Goal: Task Accomplishment & Management: Complete application form

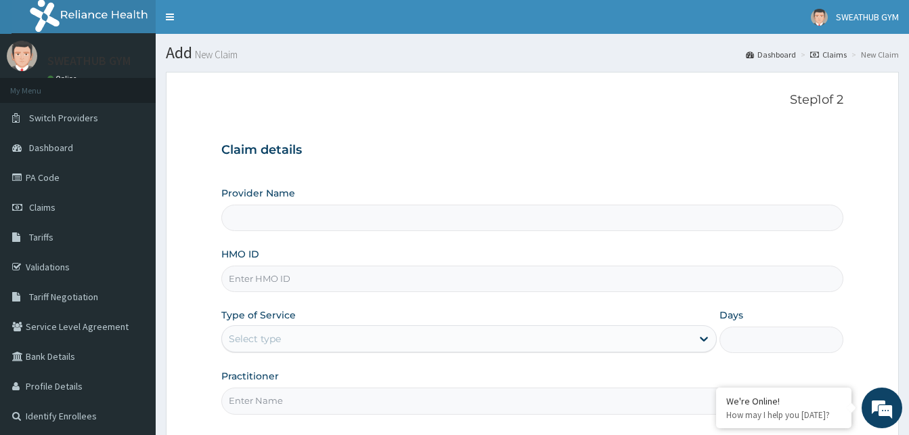
type input "SWEATHUB GYM"
type input "1"
click at [365, 282] on input "HMO ID" at bounding box center [532, 278] width 622 height 26
type input "PRS/10049/B"
click at [278, 396] on input "Practitioner" at bounding box center [532, 400] width 622 height 26
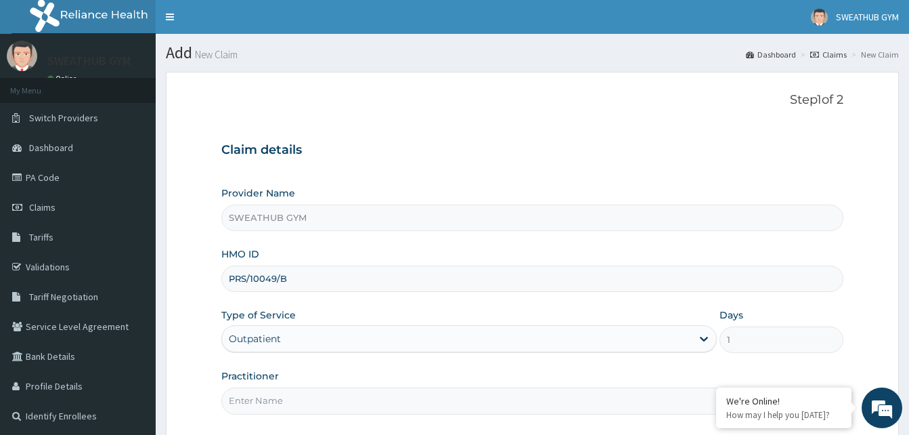
type input "Funmi Oni"
click at [886, 297] on form "Step 1 of 2 Claim details Provider Name SWEATHUB GYM HMO ID PRS/10049/B Type of…" at bounding box center [532, 294] width 733 height 445
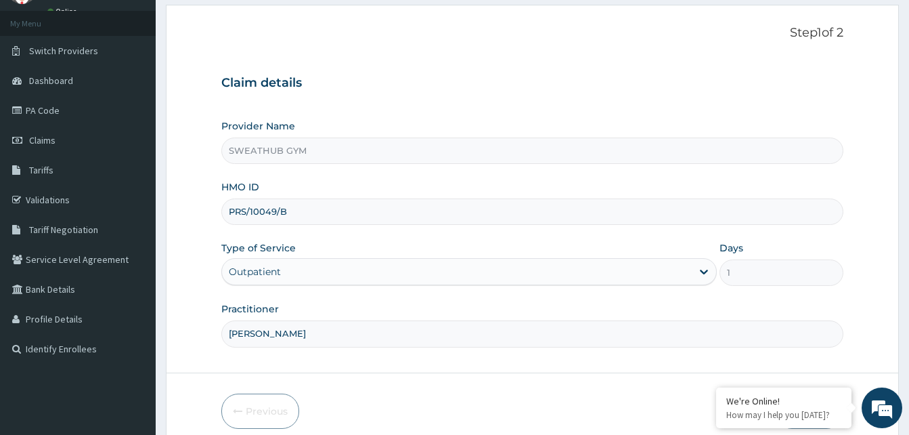
scroll to position [127, 0]
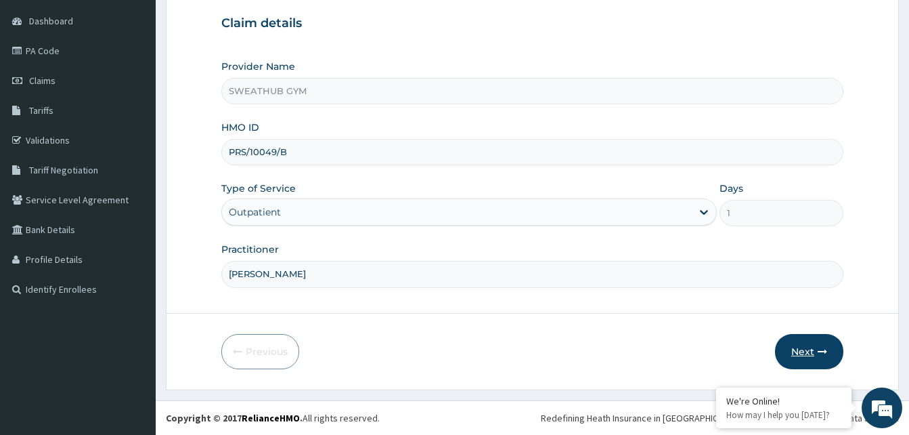
click at [824, 351] on icon "button" at bounding box center [822, 351] width 9 height 9
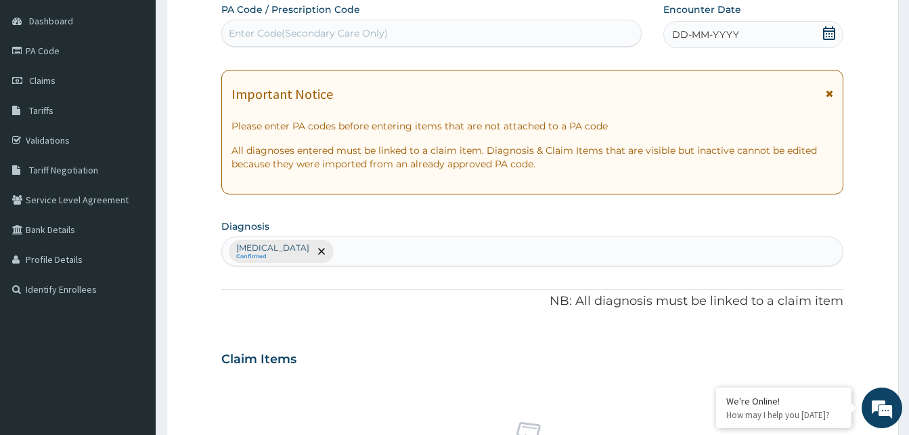
click at [434, 17] on div "PA Code / Prescription Code Enter Code(Secondary Care Only)" at bounding box center [431, 25] width 420 height 44
click at [427, 24] on div "Enter Code(Secondary Care Only)" at bounding box center [431, 33] width 419 height 22
type input "PA/5A2658"
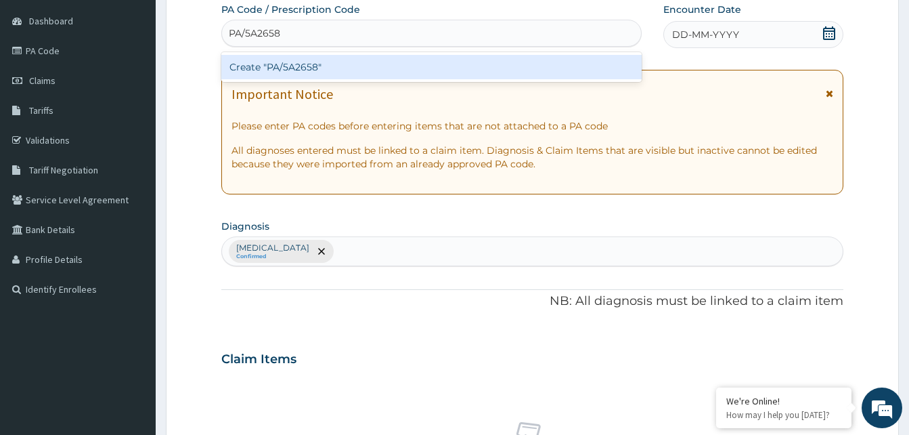
click at [433, 61] on div "Create "PA/5A2658"" at bounding box center [431, 67] width 420 height 24
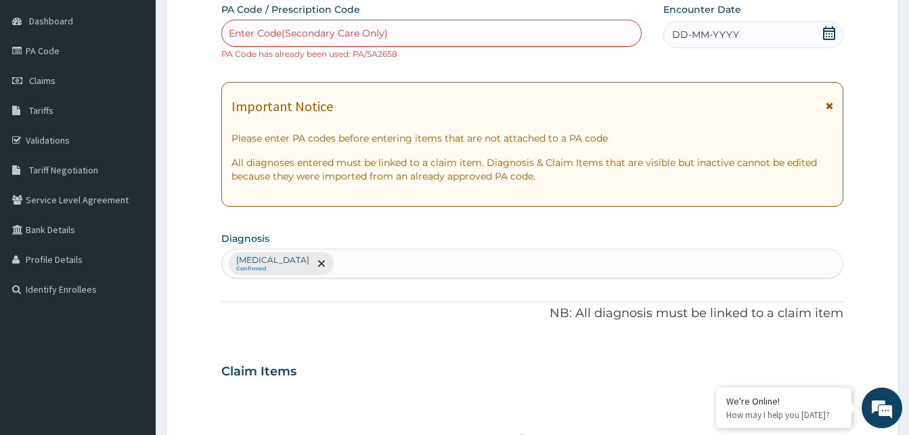
click at [427, 28] on div "Enter Code(Secondary Care Only)" at bounding box center [431, 33] width 419 height 22
type input "PA/5A2658"
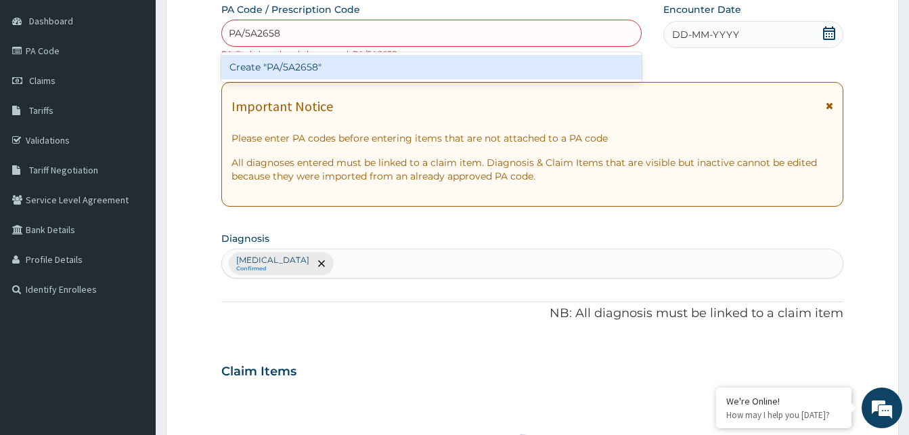
click at [425, 60] on div "Create "PA/5A2658"" at bounding box center [431, 67] width 420 height 24
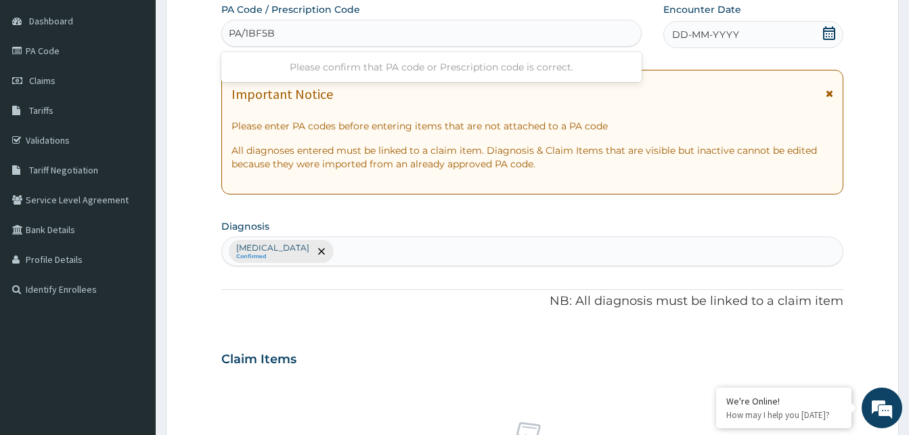
type input "PA/1BF5B8"
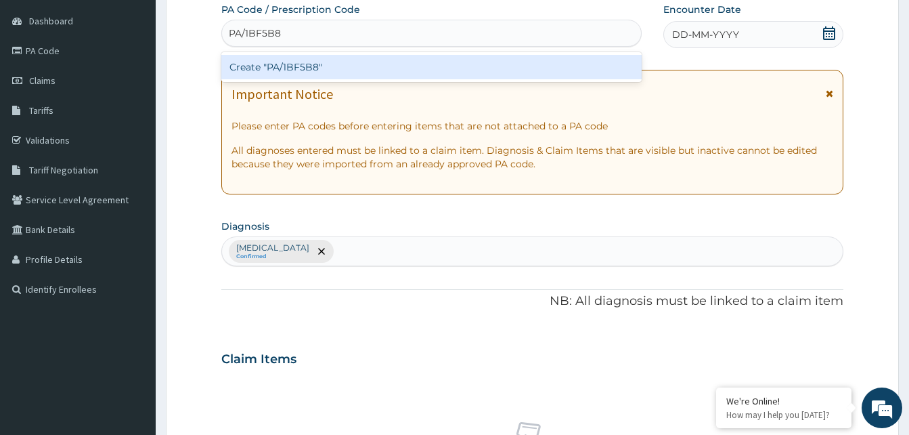
click at [425, 60] on div "Create "PA/1BF5B8"" at bounding box center [431, 67] width 420 height 24
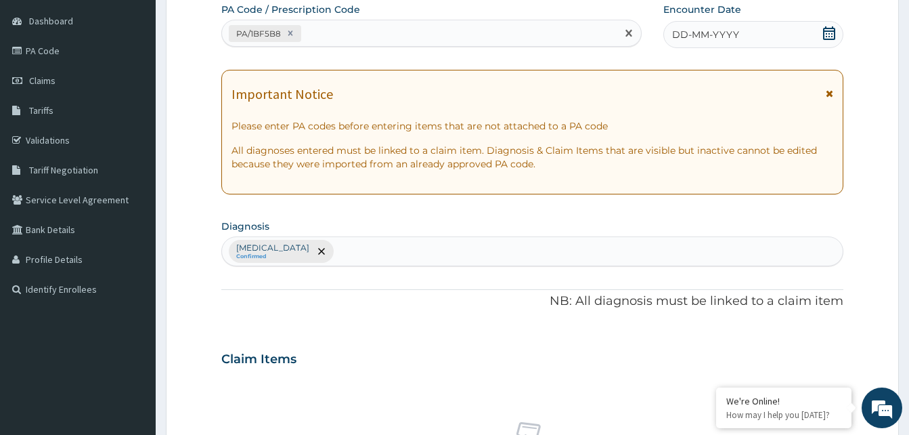
click at [834, 32] on icon at bounding box center [829, 33] width 12 height 14
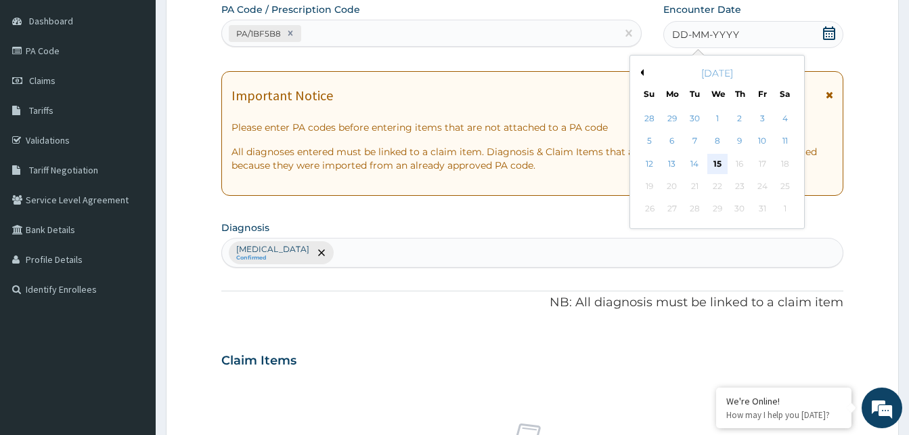
click at [720, 159] on div "15" at bounding box center [717, 164] width 20 height 20
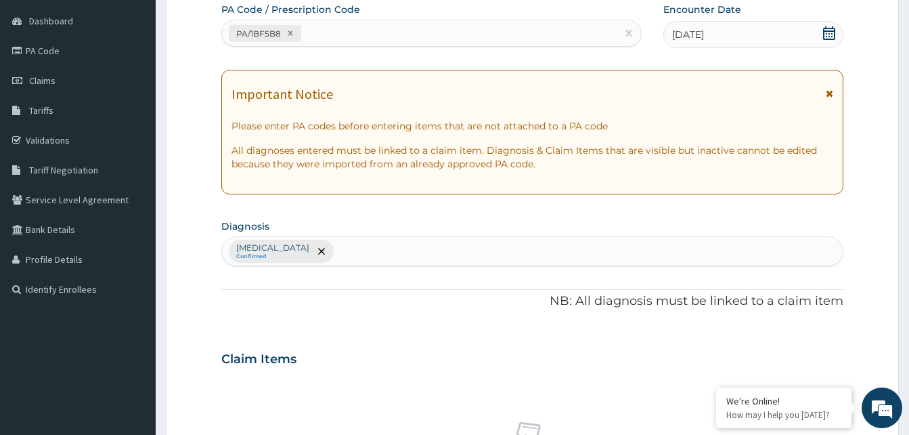
click at [532, 375] on div "Claim Items No claim item" at bounding box center [532, 436] width 622 height 194
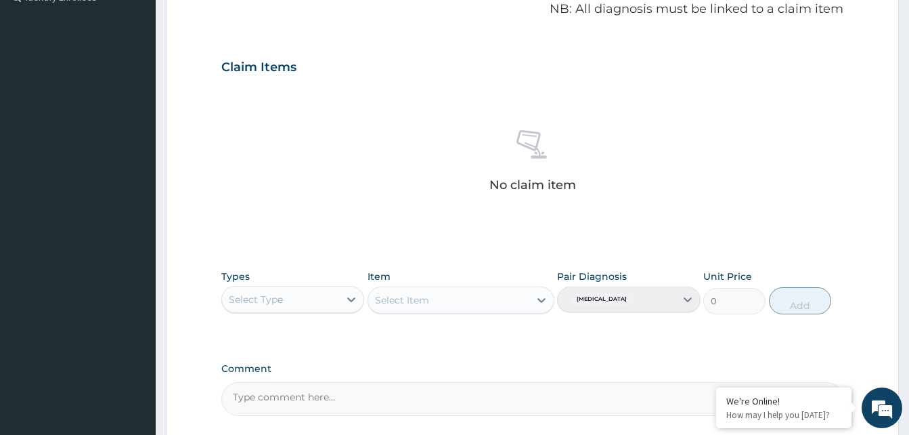
scroll to position [452, 0]
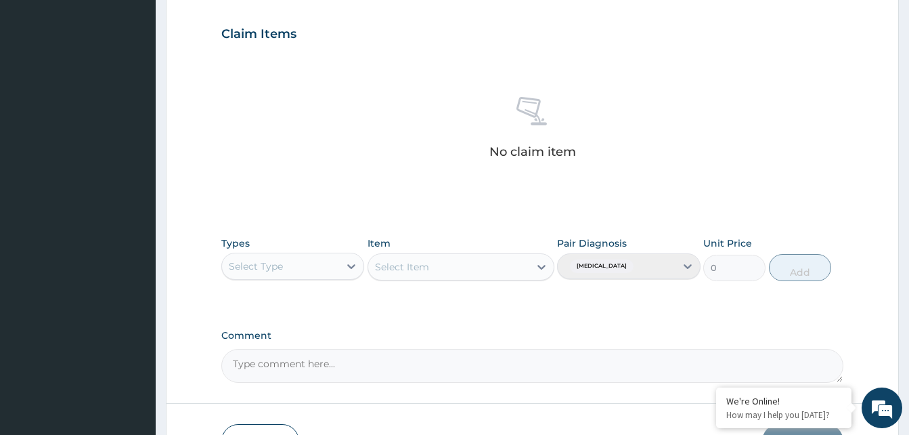
click at [412, 204] on div "No claim item" at bounding box center [532, 130] width 622 height 156
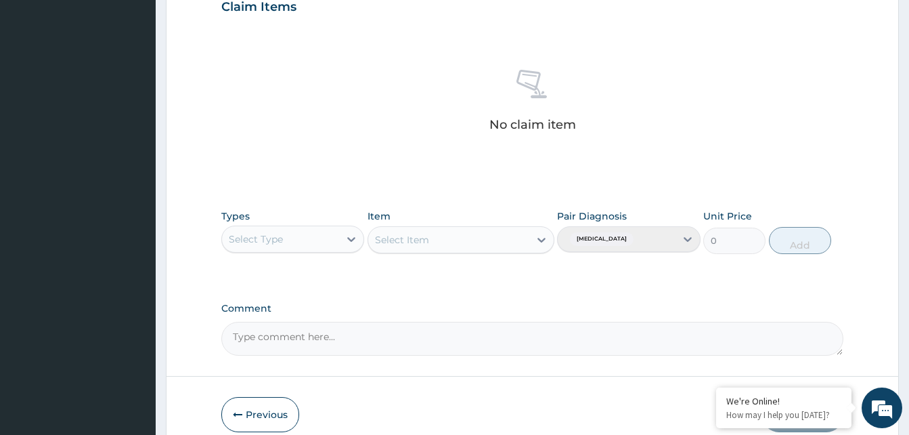
scroll to position [542, 0]
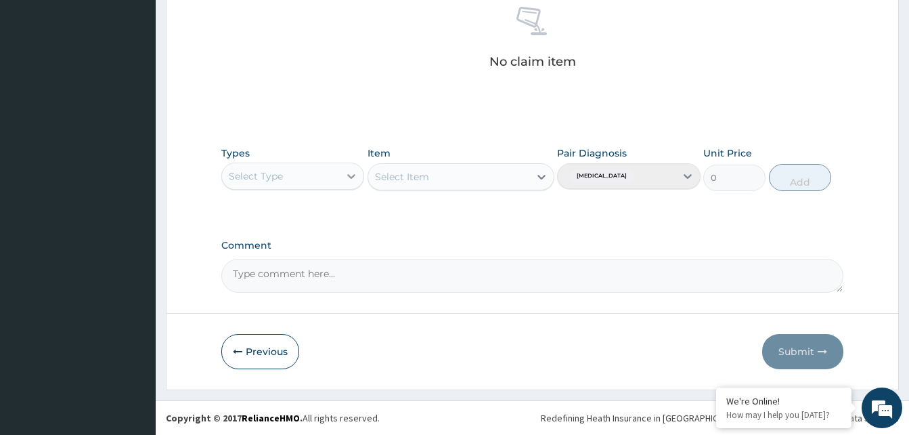
click at [348, 177] on icon at bounding box center [352, 176] width 14 height 14
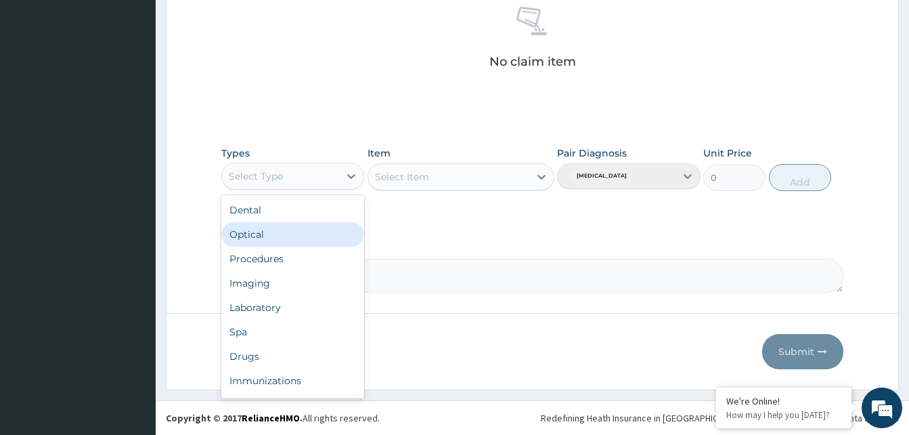
scroll to position [46, 0]
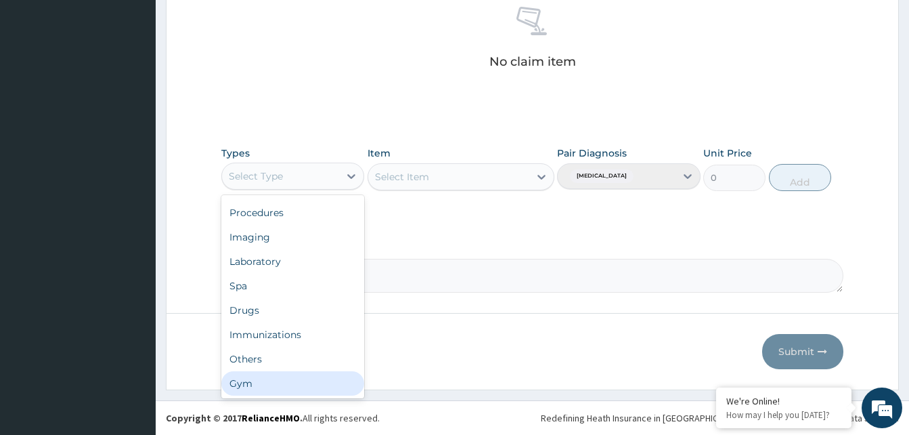
click at [330, 393] on div "Gym" at bounding box center [292, 383] width 143 height 24
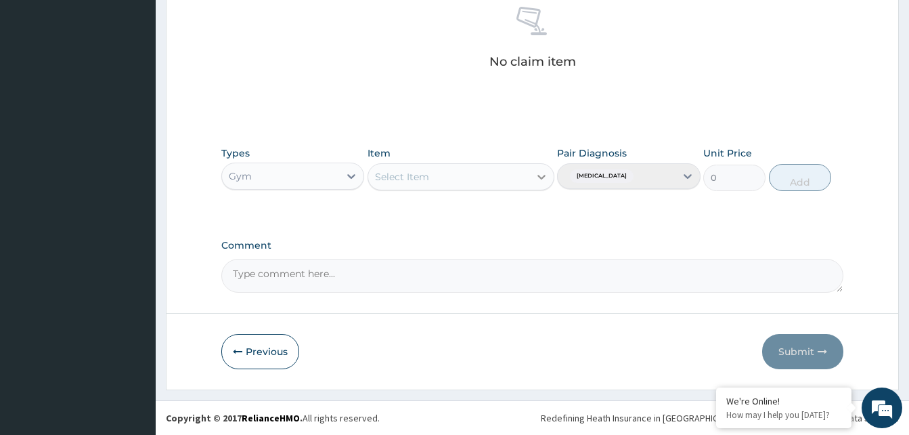
click at [548, 175] on div at bounding box center [541, 177] width 24 height 24
click at [522, 223] on div "GYM FEE" at bounding box center [461, 211] width 187 height 30
click at [512, 212] on div "GYM FEE" at bounding box center [461, 210] width 187 height 24
click at [790, 173] on button "Add" at bounding box center [800, 177] width 62 height 27
type input "0"
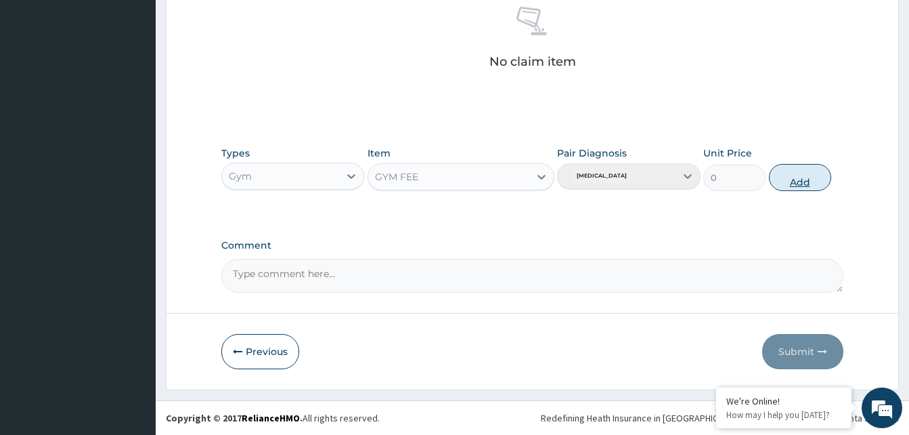
scroll to position [487, 0]
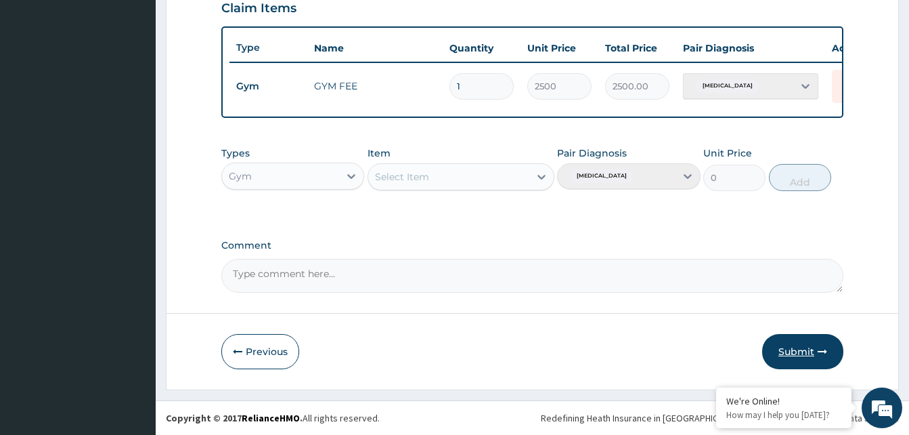
click at [802, 339] on button "Submit" at bounding box center [802, 351] width 81 height 35
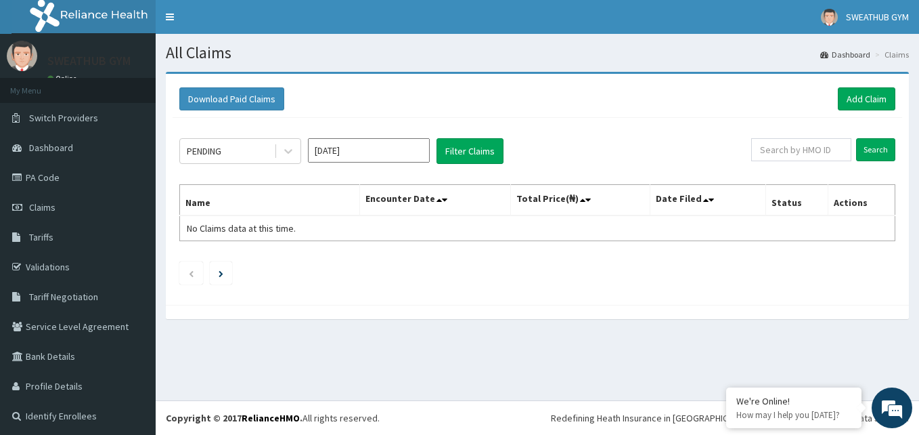
click at [782, 125] on div "PENDING [DATE] Filter Claims Search Name Encounter Date Total Price(₦) Date Fil…" at bounding box center [538, 208] width 730 height 180
